Goal: Information Seeking & Learning: Learn about a topic

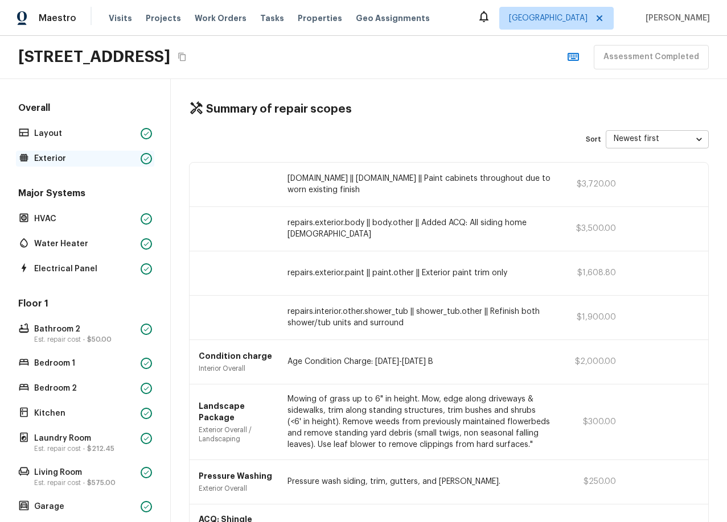
click at [68, 156] on p "Exterior" at bounding box center [85, 158] width 102 height 11
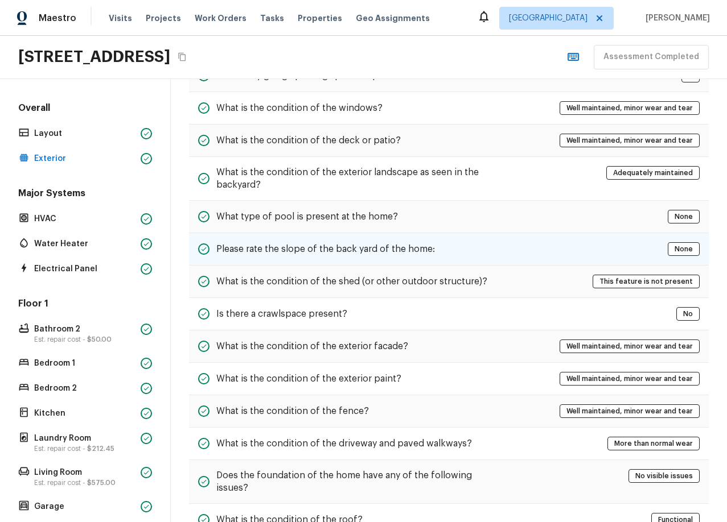
scroll to position [261, 0]
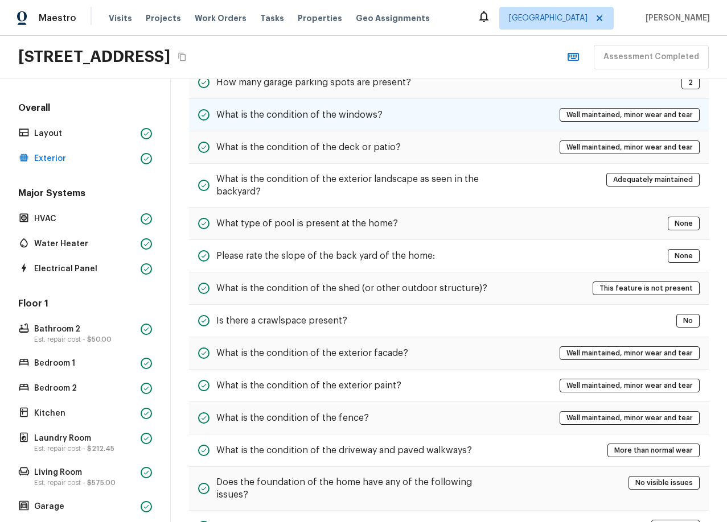
click at [328, 109] on h5 "What is the condition of the windows?" at bounding box center [299, 115] width 166 height 13
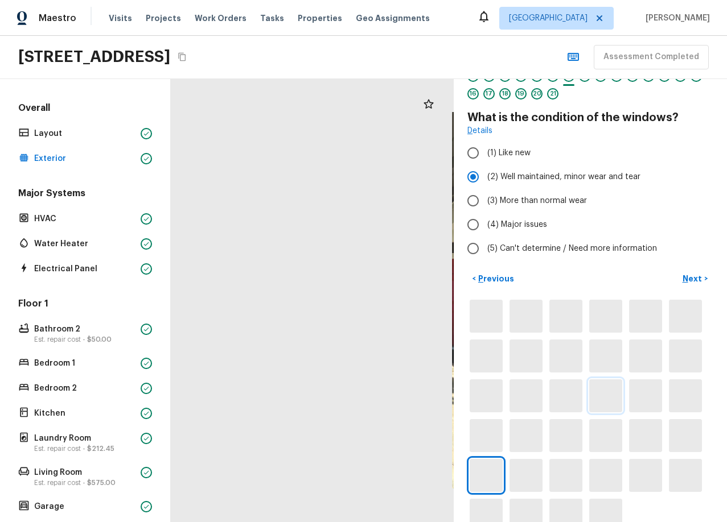
scroll to position [59, 0]
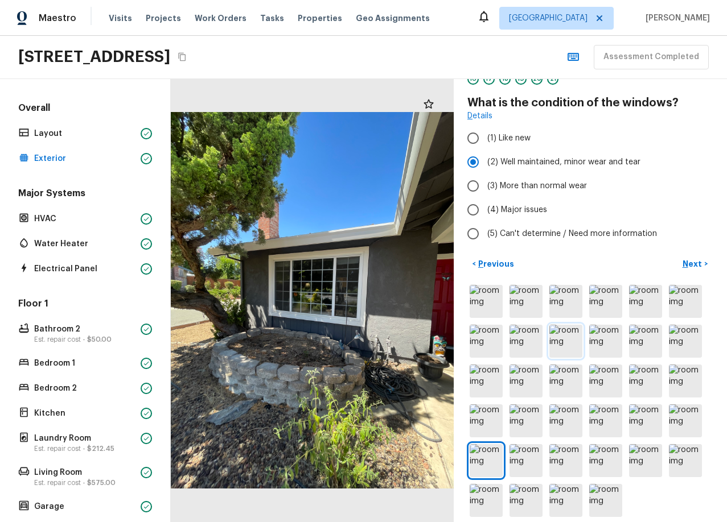
click at [574, 337] on img at bounding box center [565, 341] width 33 height 33
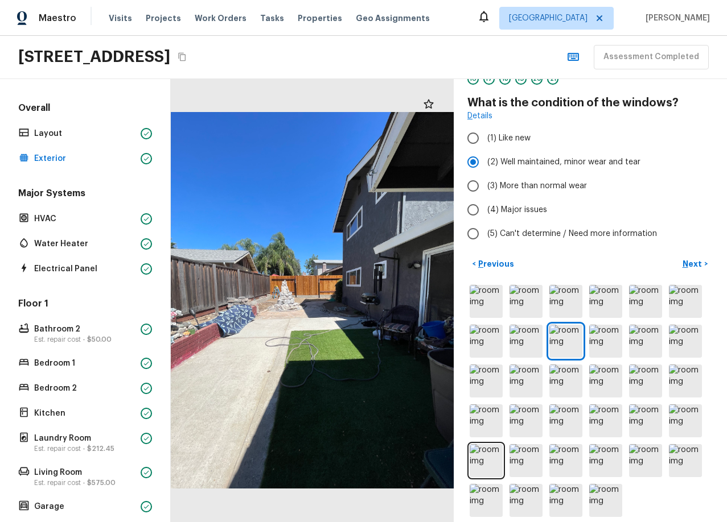
click at [189, 55] on div "[STREET_ADDRESS]" at bounding box center [103, 57] width 171 height 20
click at [189, 55] on button "Copy Address" at bounding box center [182, 57] width 15 height 15
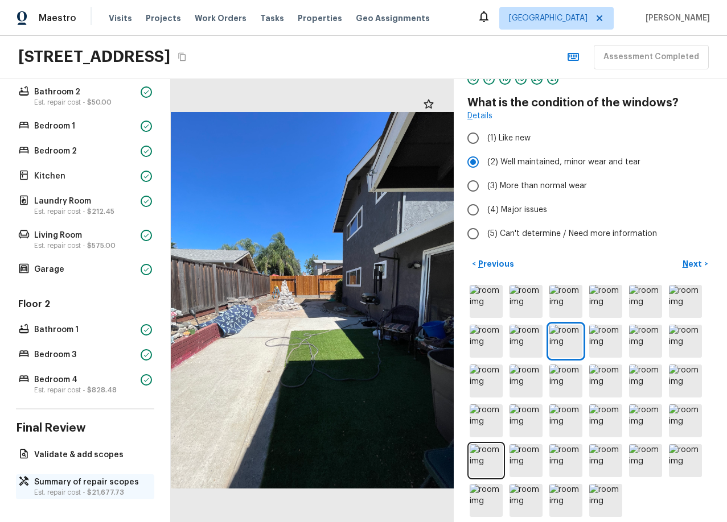
click at [100, 486] on p "Summary of repair scopes" at bounding box center [90, 482] width 113 height 11
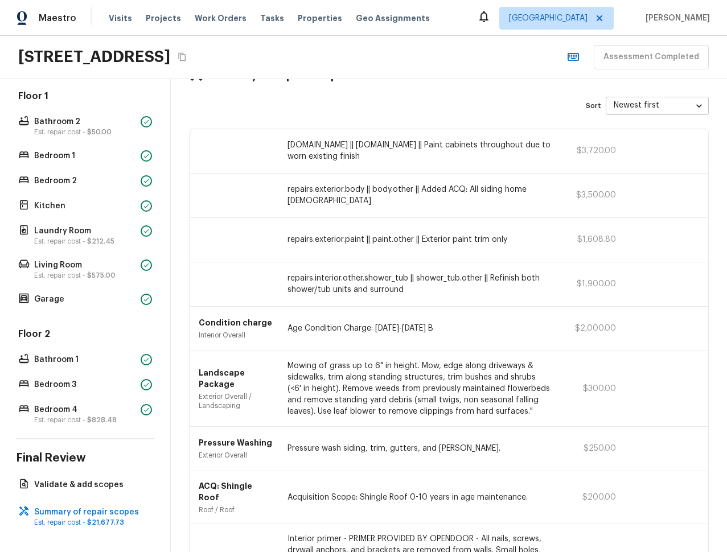
scroll to position [0, 0]
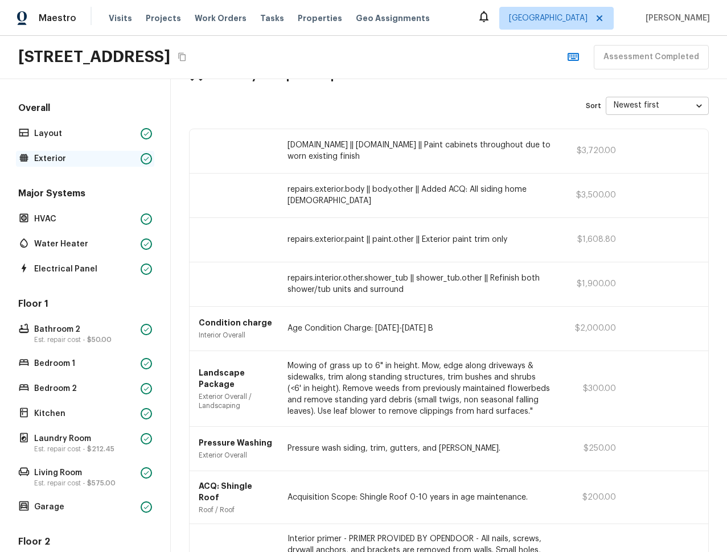
click at [55, 162] on p "Exterior" at bounding box center [85, 158] width 102 height 11
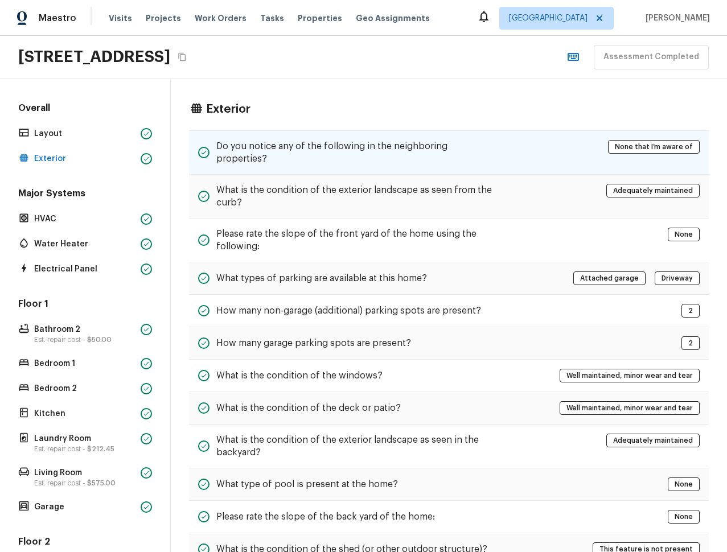
click at [323, 136] on div "Do you notice any of the following in the neighboring properties? None that I’m…" at bounding box center [449, 152] width 520 height 44
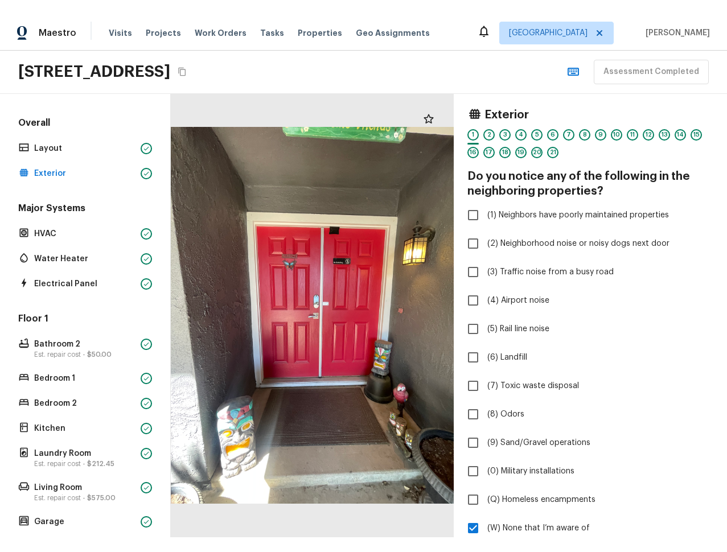
scroll to position [14, 0]
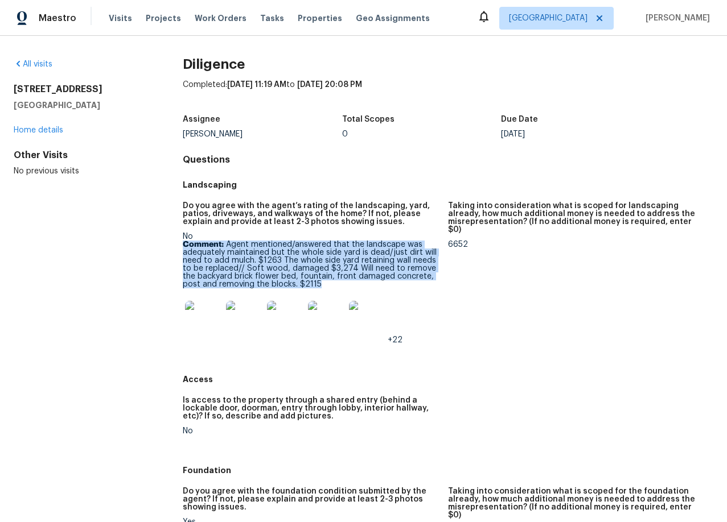
drag, startPoint x: 336, startPoint y: 287, endPoint x: 184, endPoint y: 248, distance: 157.5
click at [184, 248] on p "Comment: Agent mentioned/answered that the landscape was adequately maintained …" at bounding box center [311, 265] width 256 height 48
click at [256, 329] on img at bounding box center [244, 319] width 36 height 36
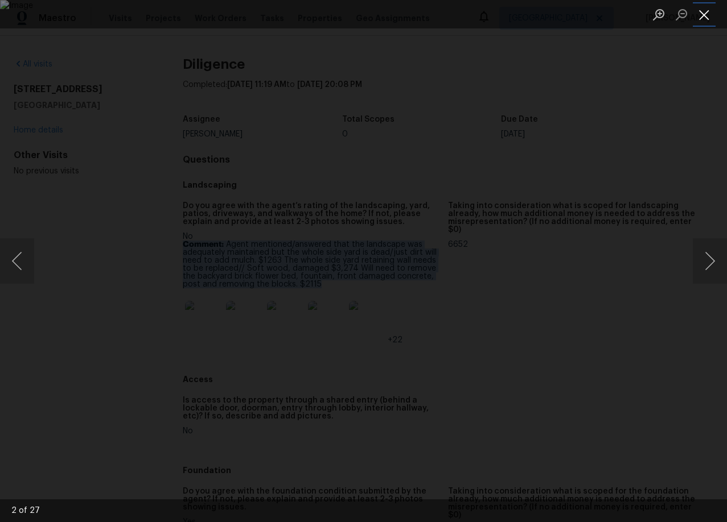
click at [706, 14] on button "Close lightbox" at bounding box center [704, 15] width 23 height 20
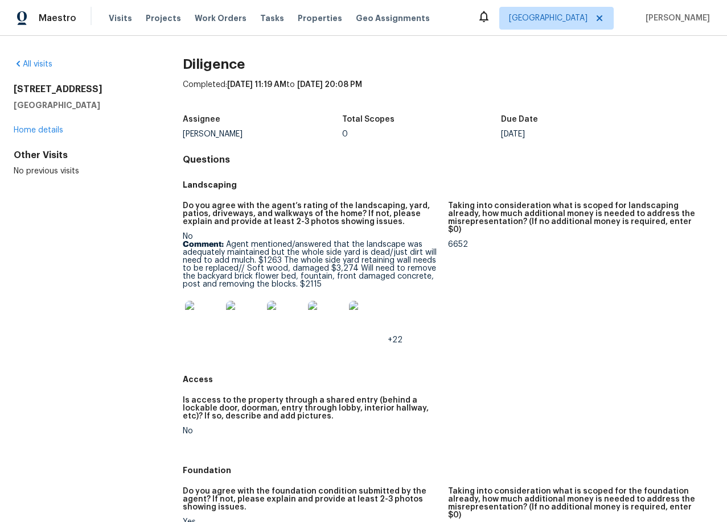
click at [367, 261] on p "Comment: Agent mentioned/answered that the landscape was adequately maintained …" at bounding box center [311, 265] width 256 height 48
click at [327, 320] on img at bounding box center [326, 319] width 36 height 36
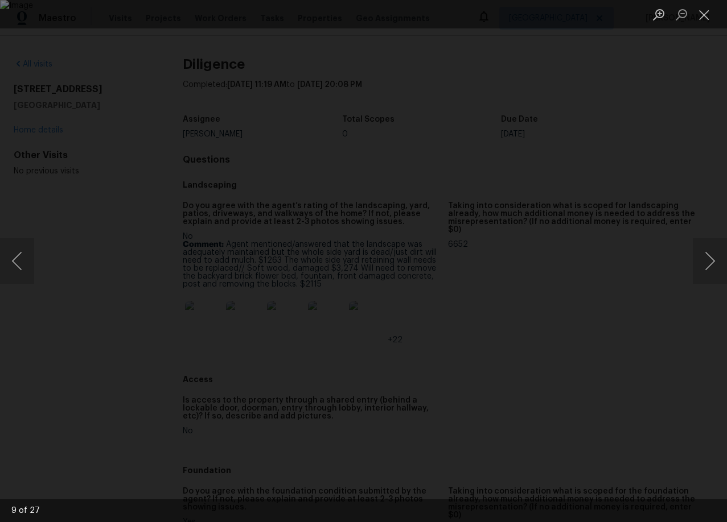
click at [42, 159] on div "Lightbox" at bounding box center [363, 261] width 727 height 522
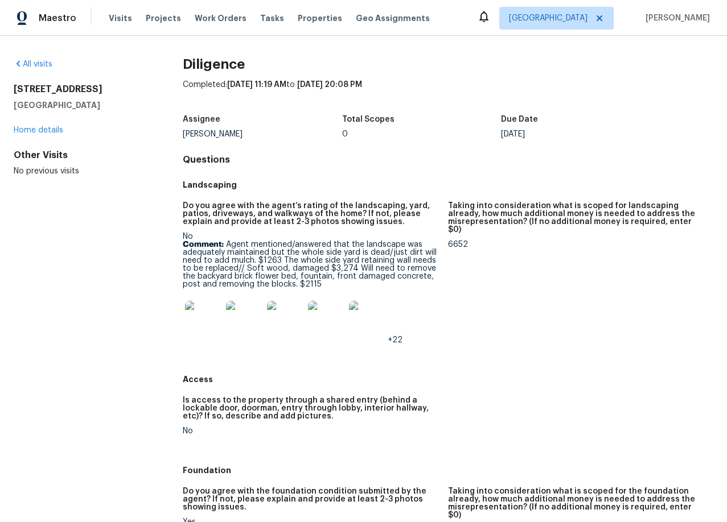
click at [335, 327] on img at bounding box center [326, 319] width 36 height 36
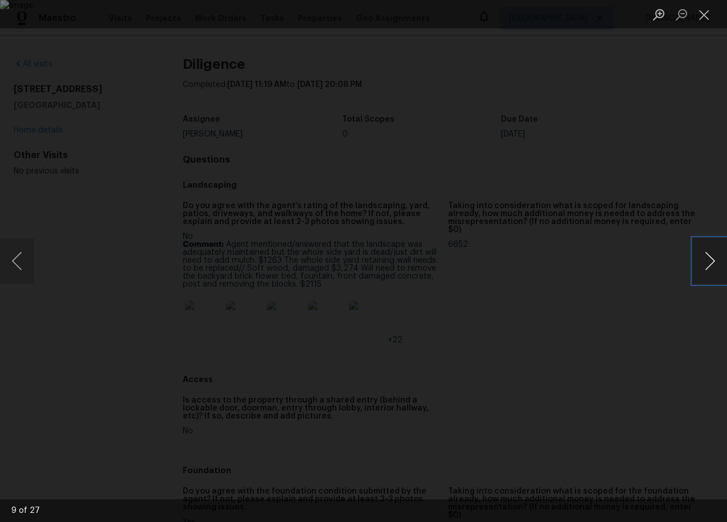
click at [706, 256] on button "Next image" at bounding box center [710, 261] width 34 height 46
click at [705, 257] on button "Next image" at bounding box center [710, 261] width 34 height 46
click at [706, 257] on button "Next image" at bounding box center [710, 261] width 34 height 46
click at [704, 257] on button "Next image" at bounding box center [710, 261] width 34 height 46
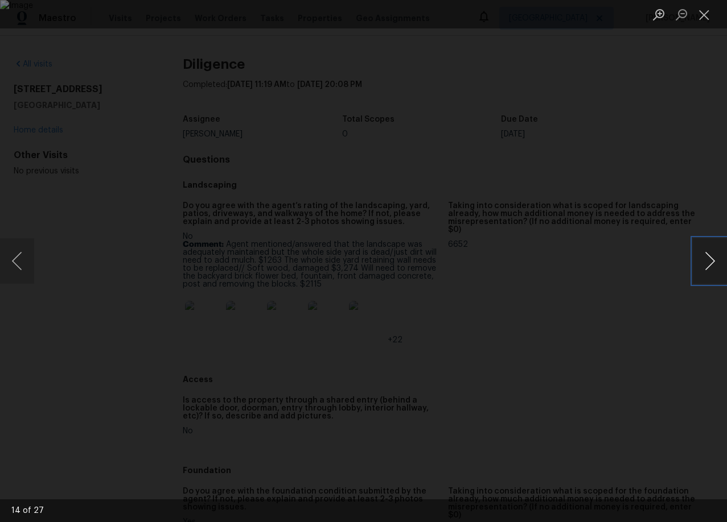
click at [704, 257] on button "Next image" at bounding box center [710, 261] width 34 height 46
click at [703, 260] on button "Next image" at bounding box center [710, 261] width 34 height 46
click at [702, 260] on button "Next image" at bounding box center [710, 261] width 34 height 46
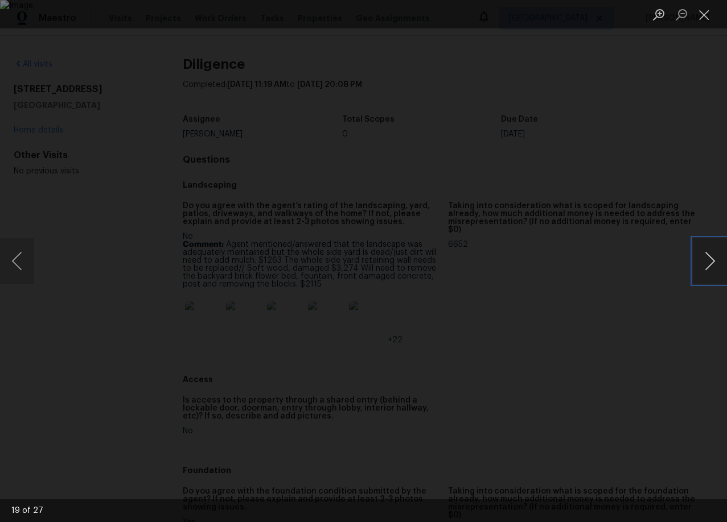
click at [702, 260] on button "Next image" at bounding box center [710, 261] width 34 height 46
click at [702, 259] on button "Next image" at bounding box center [710, 261] width 34 height 46
click at [22, 263] on button "Previous image" at bounding box center [17, 261] width 34 height 46
click at [161, 159] on img "Lightbox" at bounding box center [363, 261] width 727 height 522
click at [24, 263] on button "Previous image" at bounding box center [17, 261] width 34 height 46
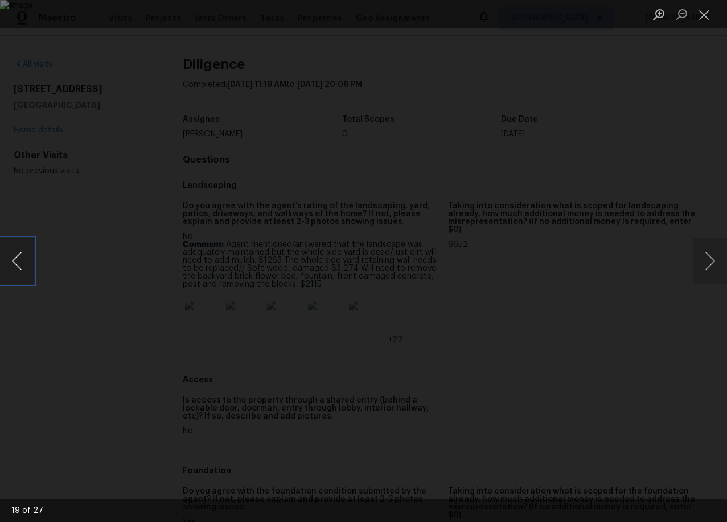
click at [24, 263] on button "Previous image" at bounding box center [17, 261] width 34 height 46
click at [24, 264] on button "Previous image" at bounding box center [17, 261] width 34 height 46
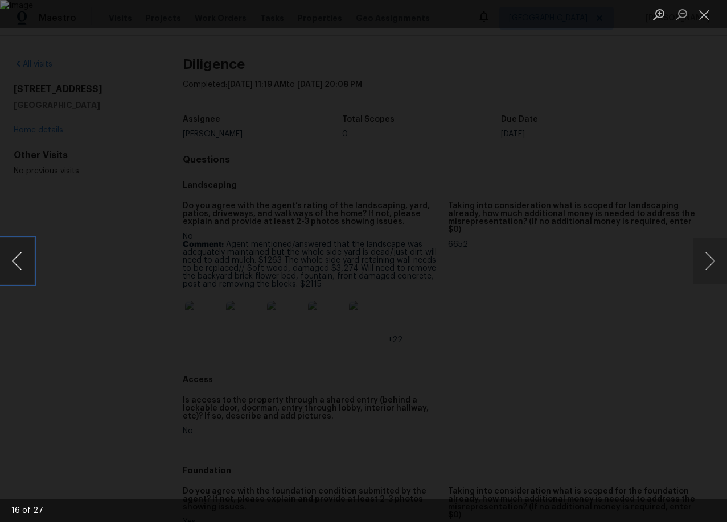
click at [24, 264] on button "Previous image" at bounding box center [17, 261] width 34 height 46
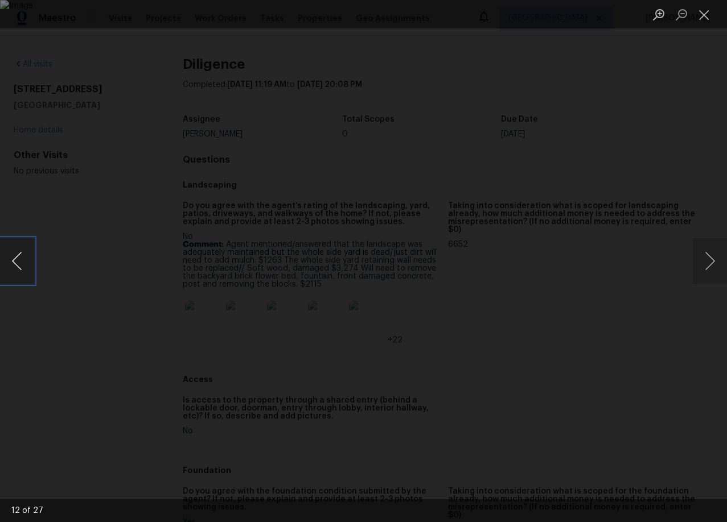
click at [24, 264] on button "Previous image" at bounding box center [17, 261] width 34 height 46
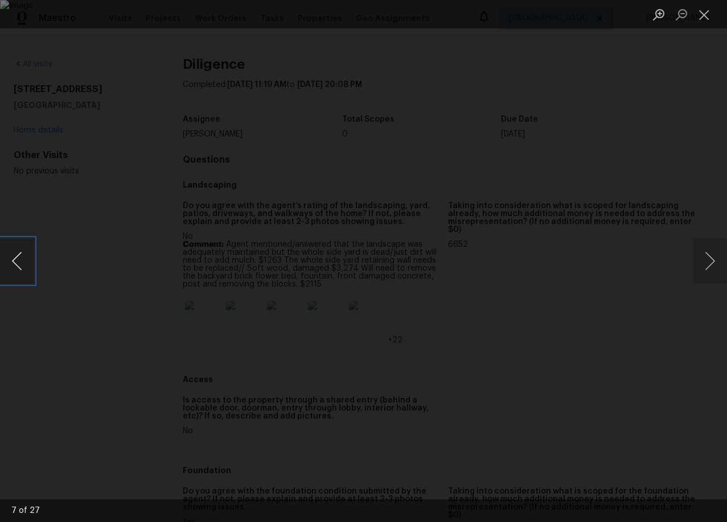
click at [24, 264] on button "Previous image" at bounding box center [17, 261] width 34 height 46
click at [701, 265] on button "Next image" at bounding box center [710, 261] width 34 height 46
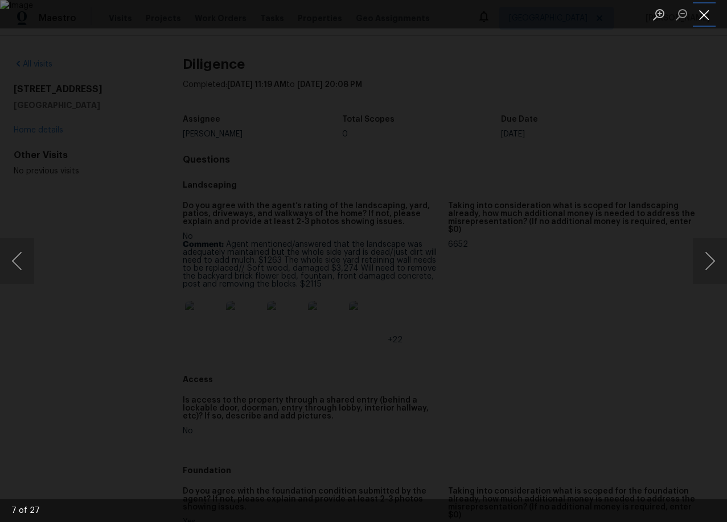
click at [703, 17] on button "Close lightbox" at bounding box center [704, 15] width 23 height 20
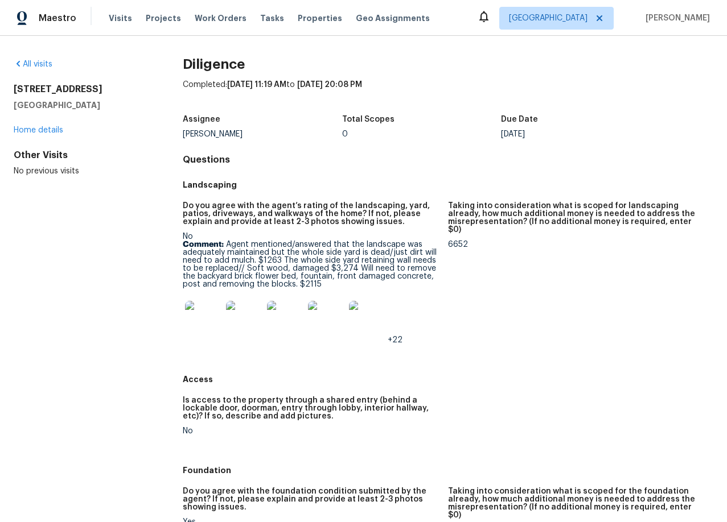
click at [399, 343] on span "+22" at bounding box center [395, 340] width 15 height 8
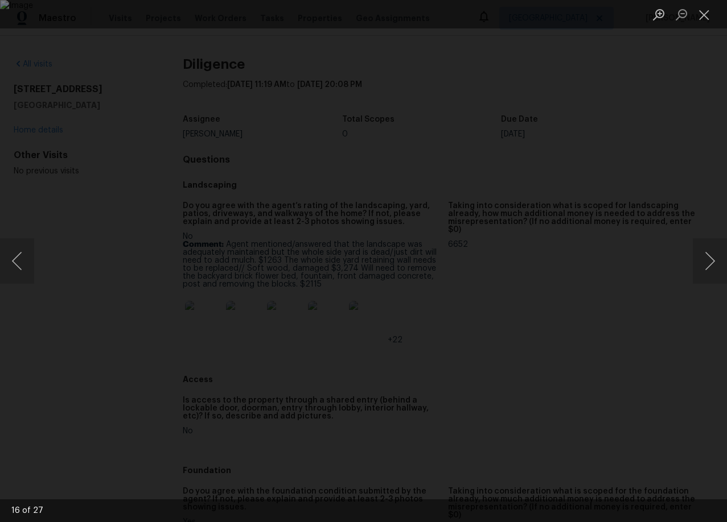
click at [39, 133] on div "Lightbox" at bounding box center [363, 261] width 727 height 522
